Goal: Navigation & Orientation: Go to known website

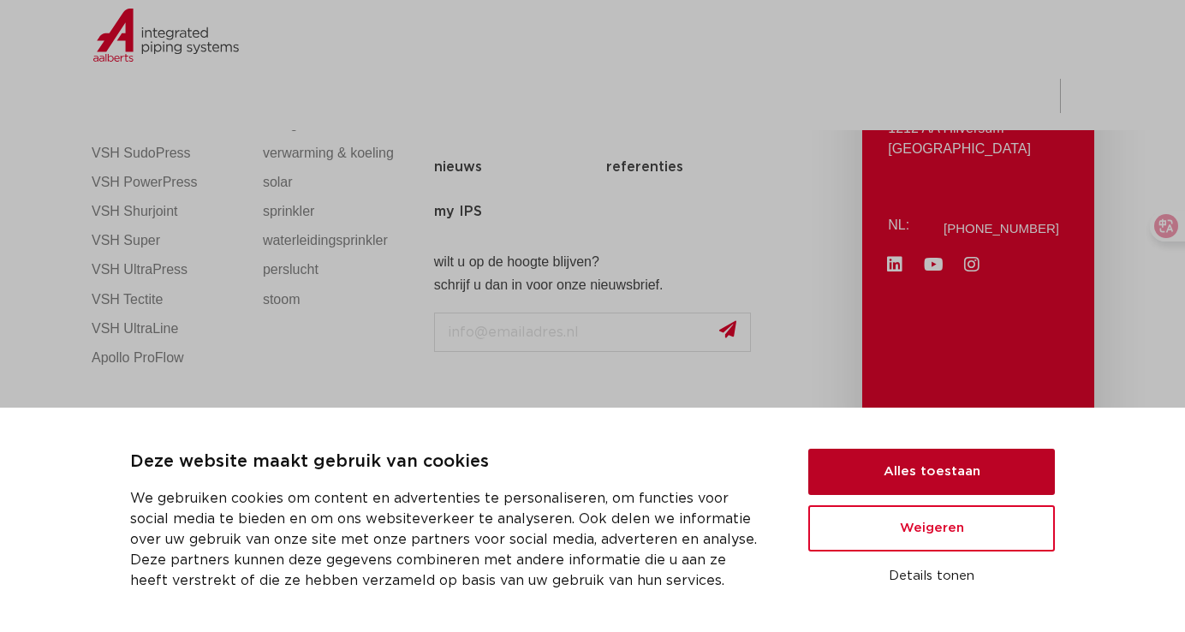
click at [894, 464] on button "Alles toestaan" at bounding box center [931, 471] width 246 height 46
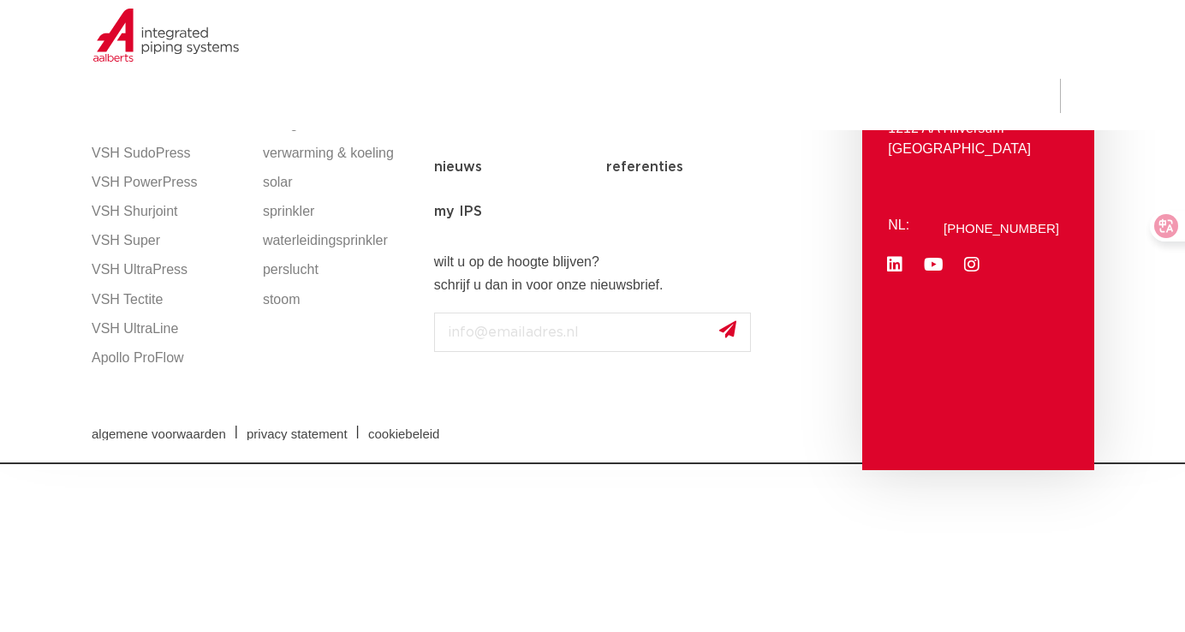
click at [468, 401] on div "algemene voorwaarden | privacy statement | cookiebeleid" at bounding box center [592, 431] width 1018 height 61
click at [505, 342] on input "Email" at bounding box center [592, 331] width 317 height 39
drag, startPoint x: 636, startPoint y: 330, endPoint x: 407, endPoint y: 341, distance: 228.8
click at [407, 336] on div "productlijnen VSH SmartPress VSH XPress VSH SudoPress VSH PowerPress VSH Shurjo…" at bounding box center [592, 262] width 1018 height 415
click at [606, 464] on html "Deze website maakt gebruik van cookies We gebruiken cookies om content en adver…" at bounding box center [592, 232] width 1185 height 464
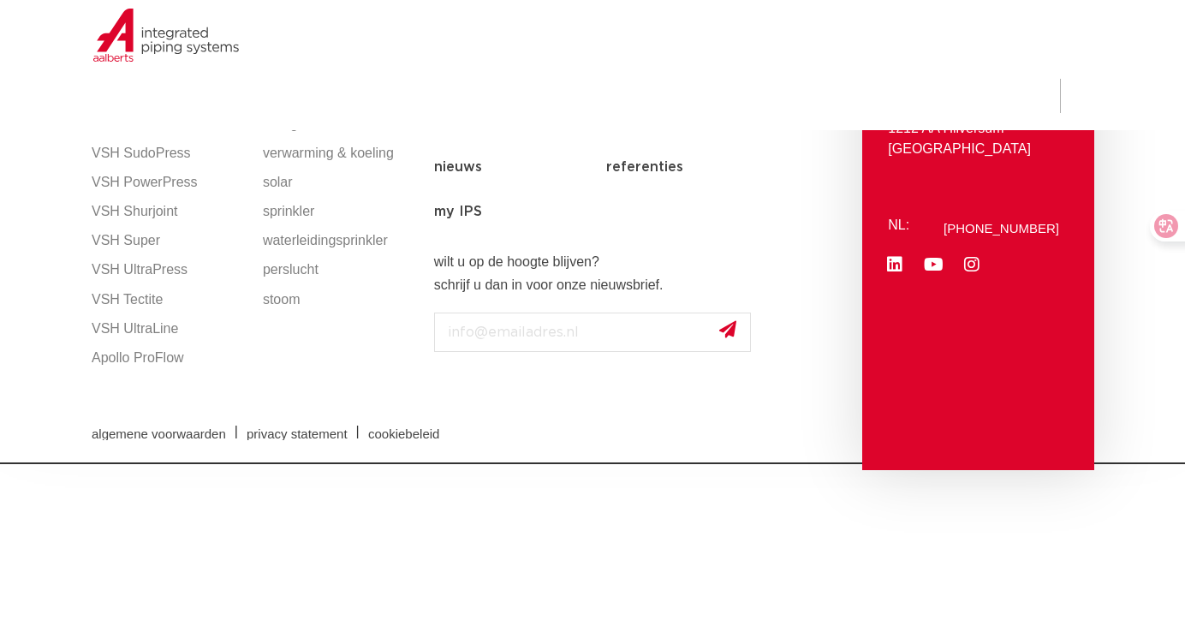
click at [496, 464] on html "Deze website maakt gebruik van cookies We gebruiken cookies om content en adver…" at bounding box center [592, 232] width 1185 height 464
drag, startPoint x: 948, startPoint y: 148, endPoint x: 864, endPoint y: 152, distance: 84.8
click at [864, 152] on div "[STREET_ADDRESS]: [PHONE_NUMBER] Linkedin Youtube Instagram" at bounding box center [977, 228] width 231 height 484
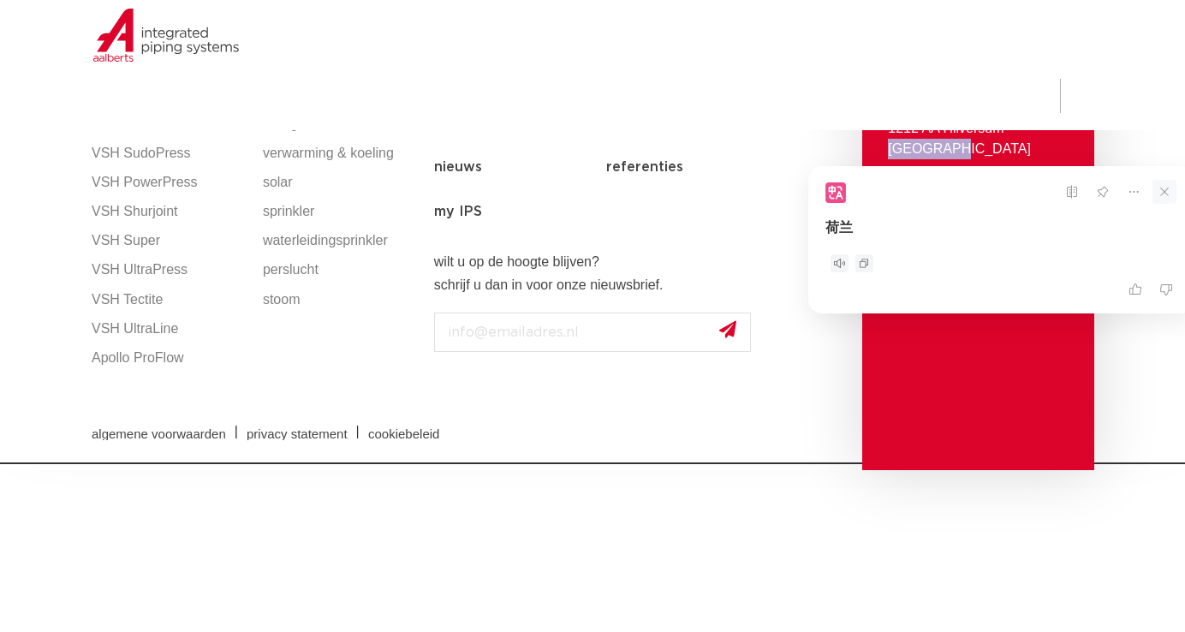
click at [1162, 193] on icon at bounding box center [1164, 192] width 24 height 24
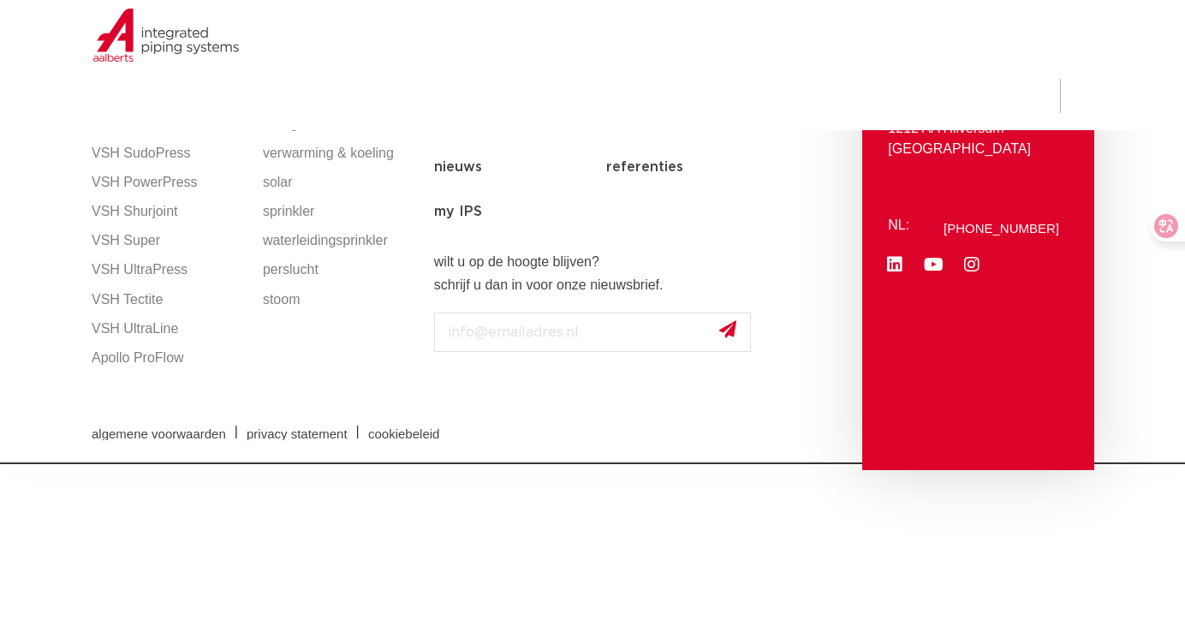
click at [392, 464] on html "Deze website maakt gebruik van cookies We gebruiken cookies om content en adver…" at bounding box center [592, 232] width 1185 height 464
drag, startPoint x: 399, startPoint y: 543, endPoint x: 556, endPoint y: 332, distance: 262.9
click at [397, 464] on html "Deze website maakt gebruik van cookies We gebruiken cookies om content en adver…" at bounding box center [592, 232] width 1185 height 464
